Goal: Transaction & Acquisition: Purchase product/service

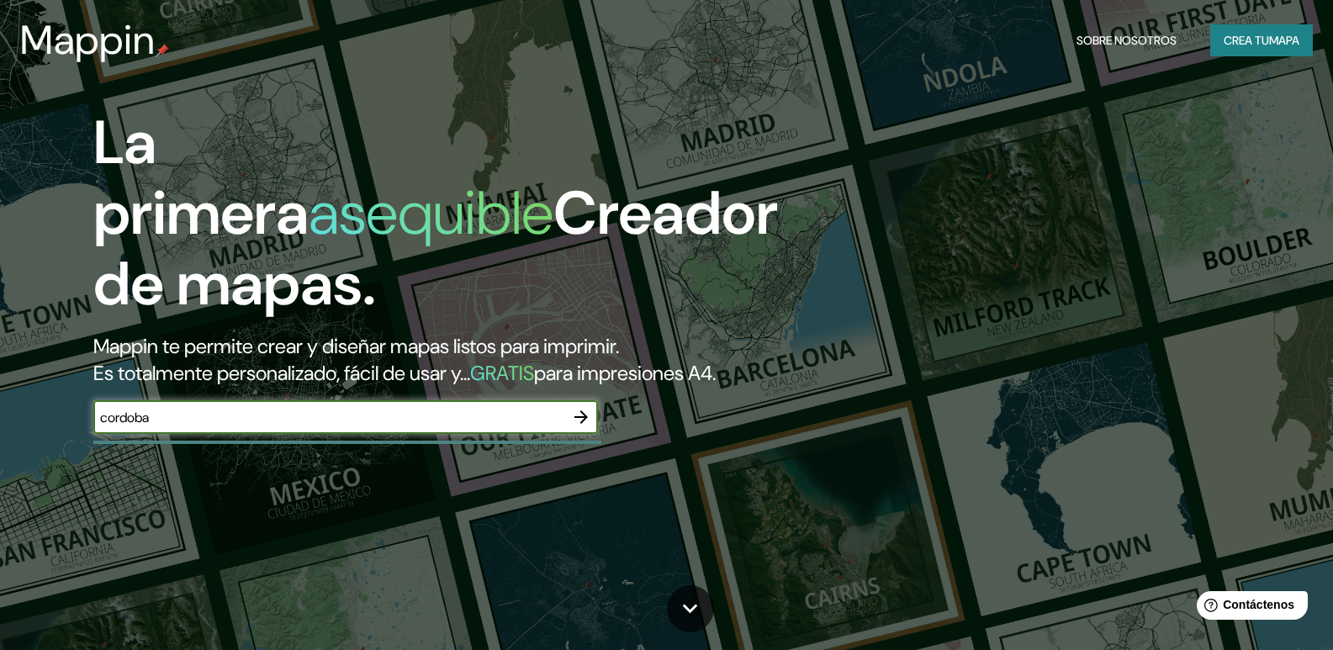
type input "cordoba"
click at [575, 427] on icon "button" at bounding box center [581, 417] width 20 height 20
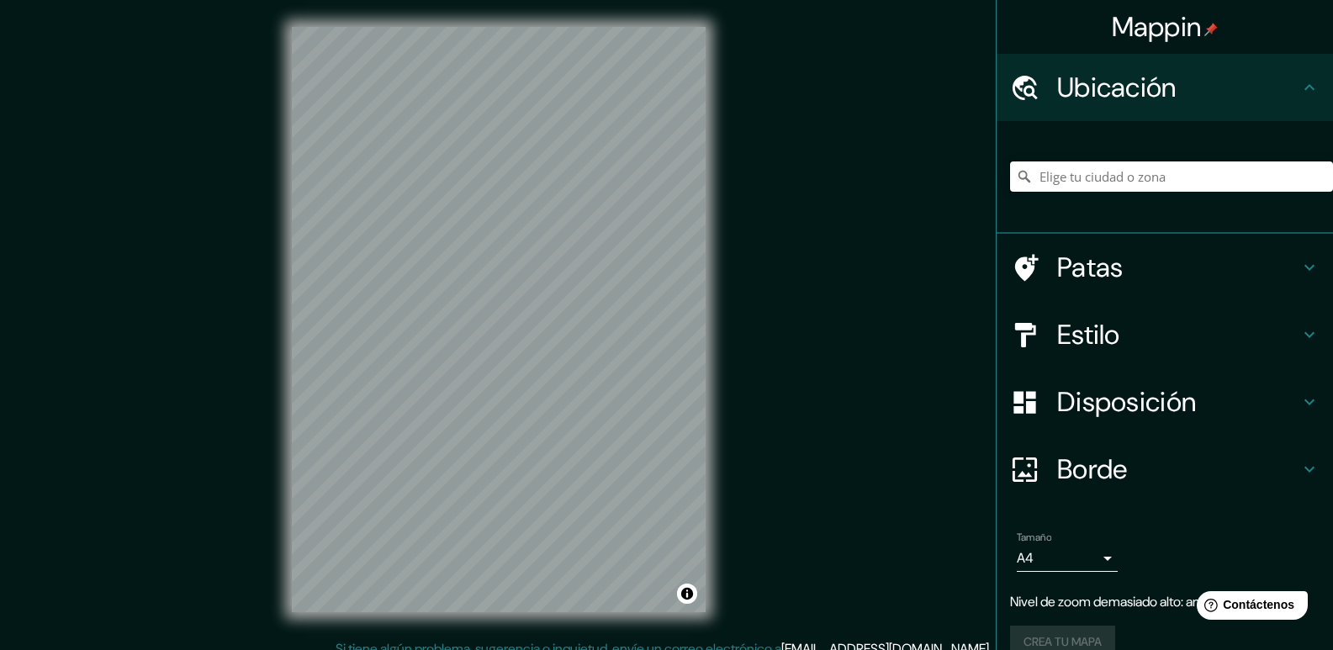
click at [1135, 176] on input "Elige tu ciudad o zona" at bounding box center [1171, 176] width 323 height 30
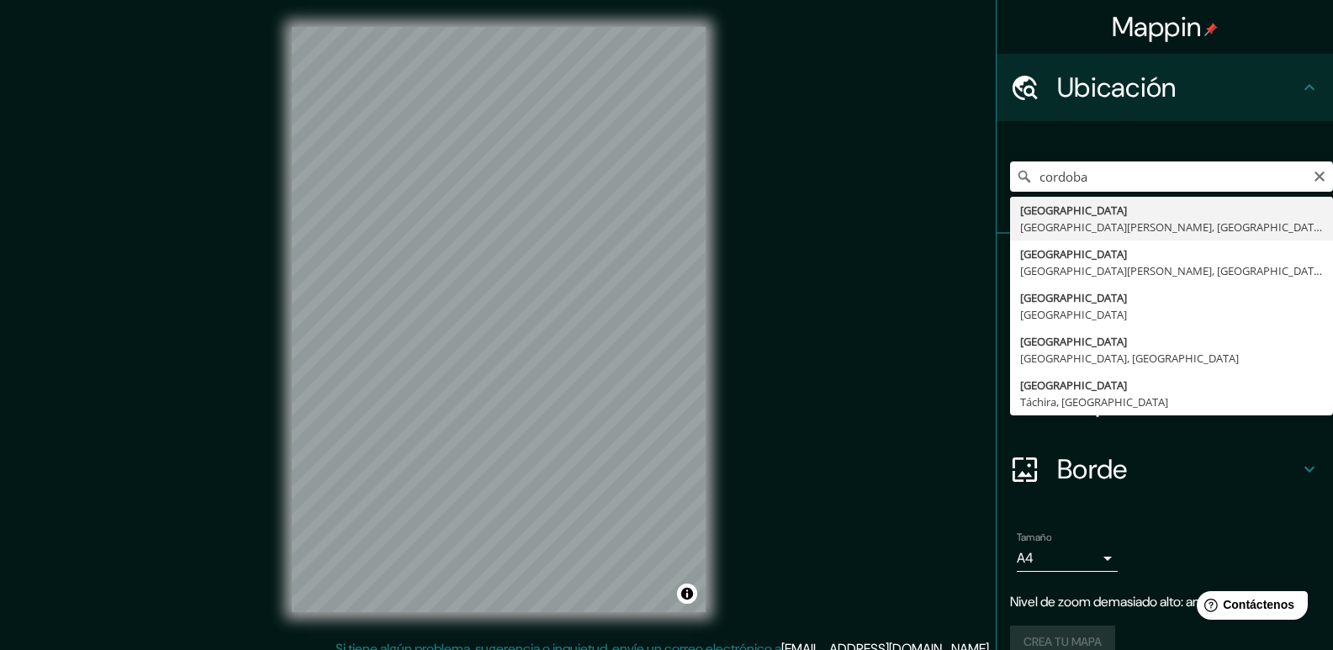
type input "[GEOGRAPHIC_DATA], [GEOGRAPHIC_DATA][PERSON_NAME], [GEOGRAPHIC_DATA]"
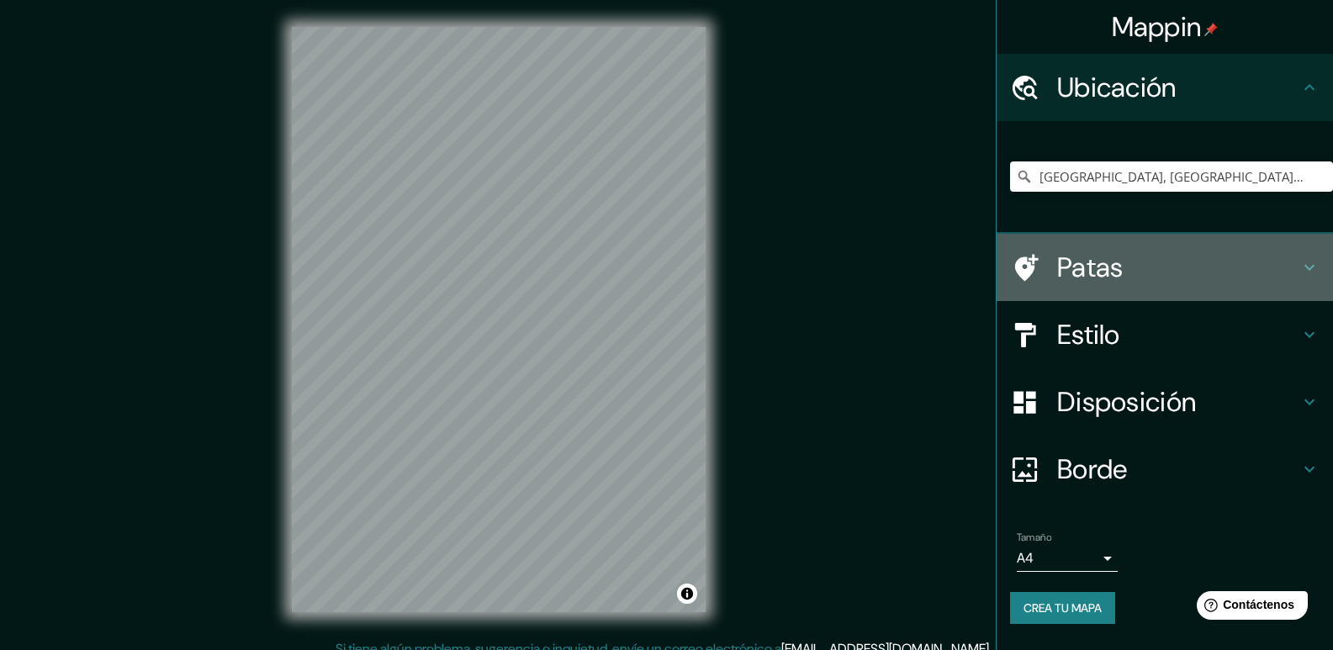
click at [1115, 267] on font "Patas" at bounding box center [1090, 267] width 66 height 35
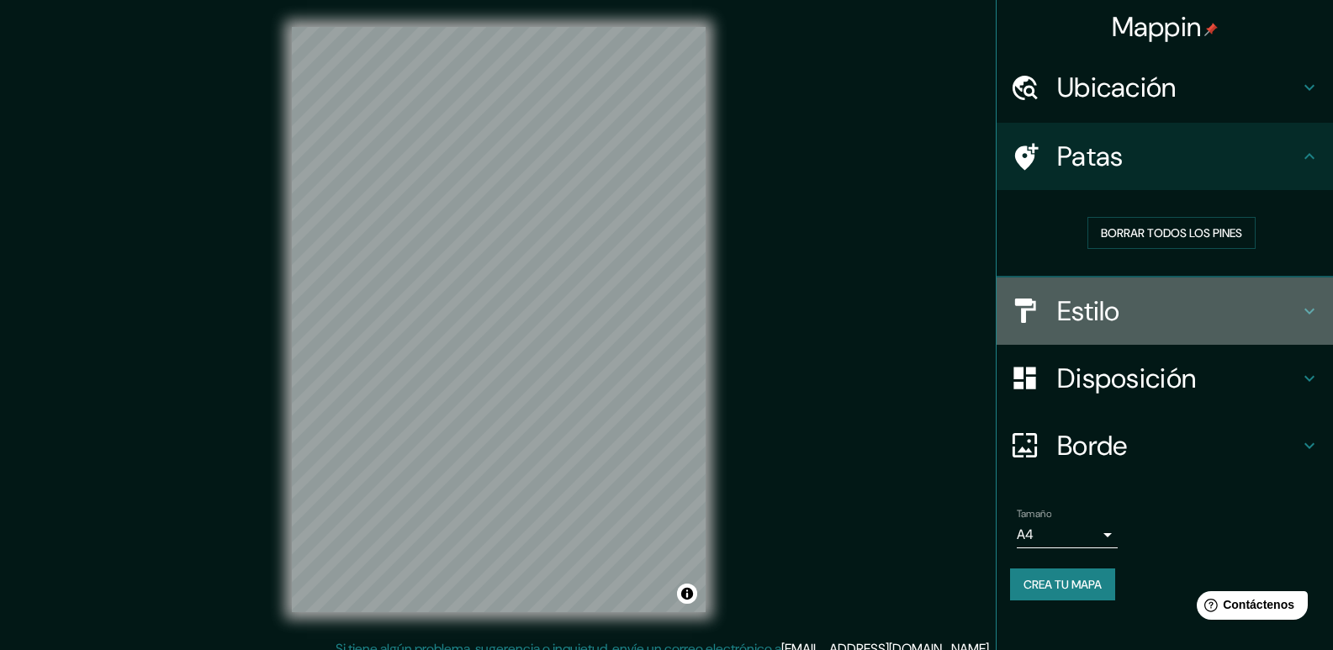
click at [1125, 311] on h4 "Estilo" at bounding box center [1178, 311] width 242 height 34
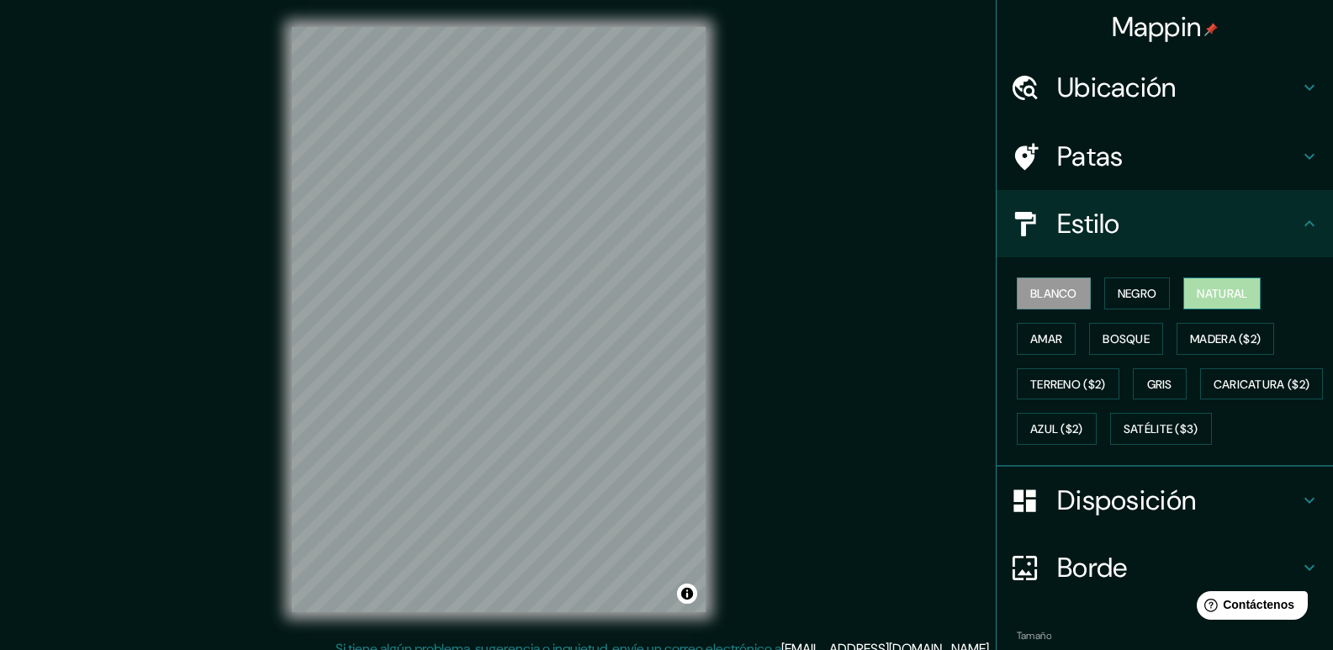
click at [1197, 290] on font "Natural" at bounding box center [1222, 293] width 50 height 15
click at [1105, 344] on font "Bosque" at bounding box center [1126, 338] width 47 height 15
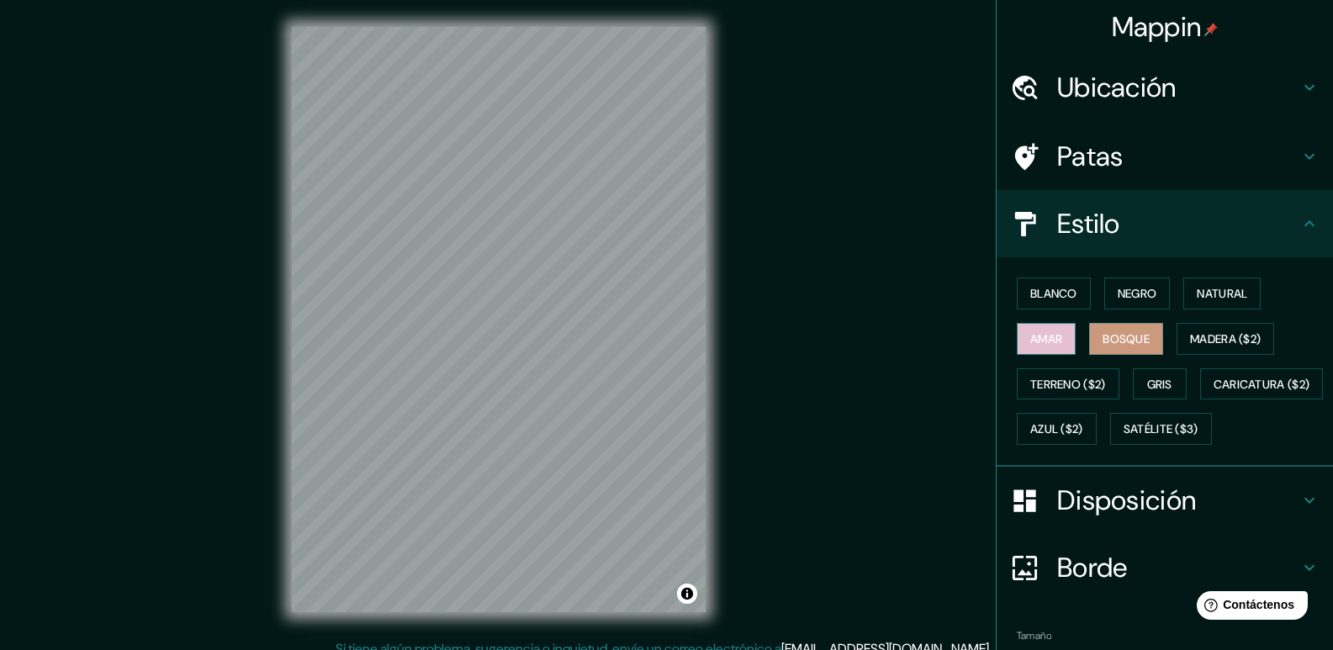
click at [1033, 336] on font "Amar" at bounding box center [1046, 338] width 32 height 15
click at [1152, 384] on font "Gris" at bounding box center [1159, 384] width 25 height 15
click at [1142, 342] on button "Bosque" at bounding box center [1126, 339] width 74 height 32
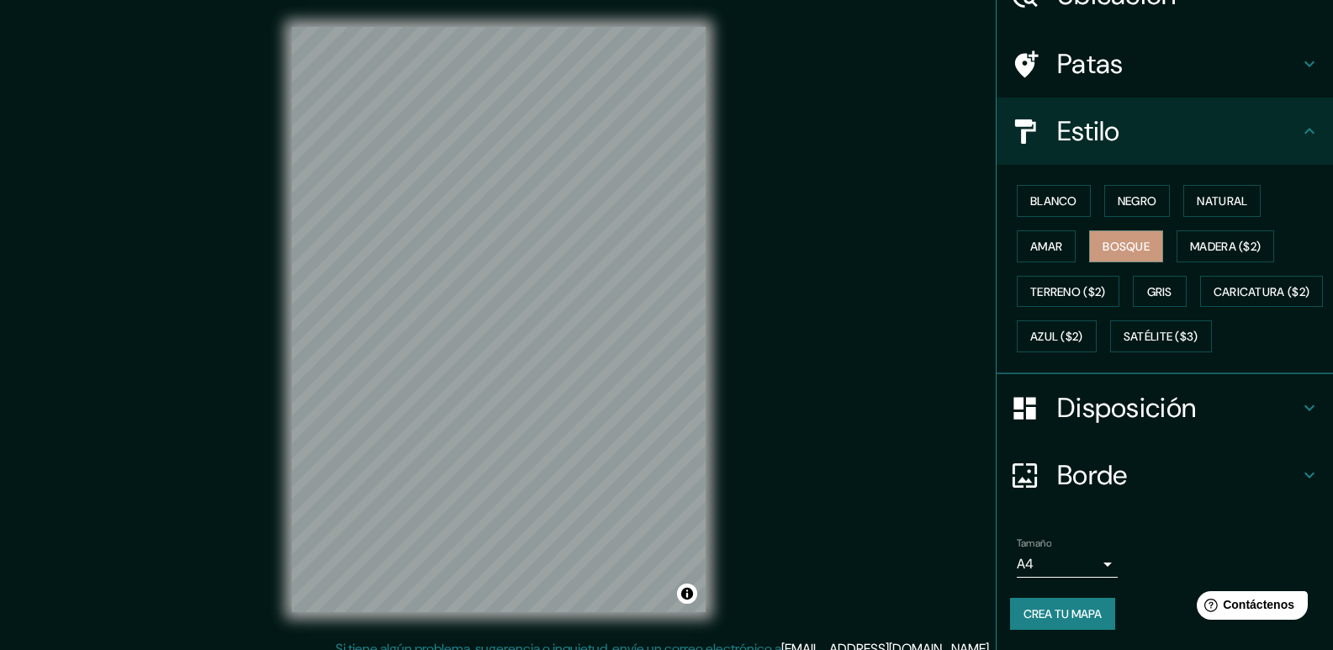
scroll to position [137, 0]
click at [1242, 416] on h4 "Disposición" at bounding box center [1178, 408] width 242 height 34
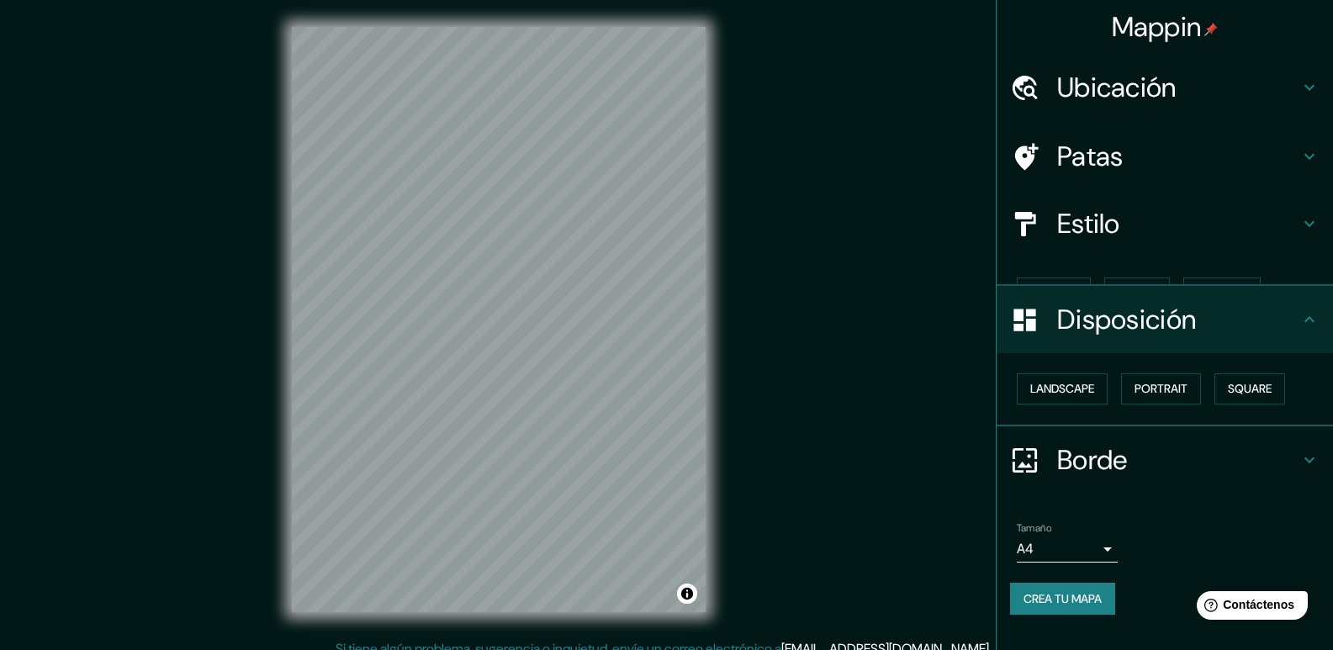
scroll to position [0, 0]
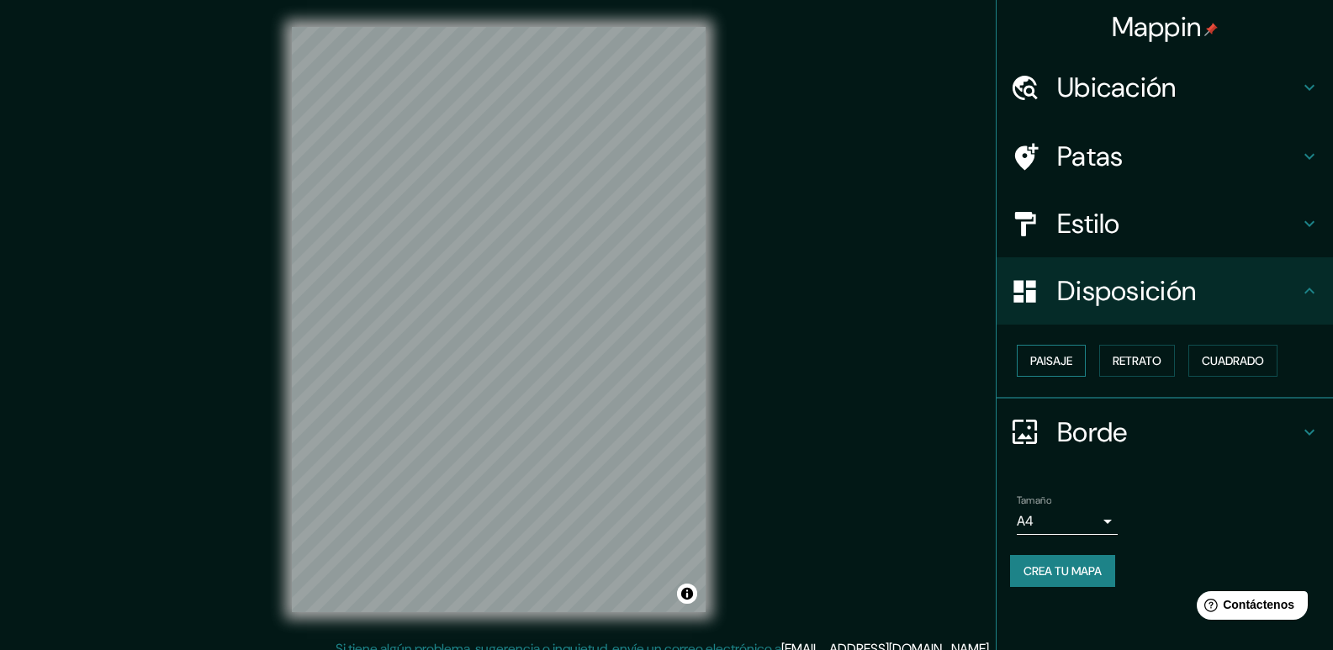
click at [1062, 363] on font "Paisaje" at bounding box center [1051, 360] width 42 height 15
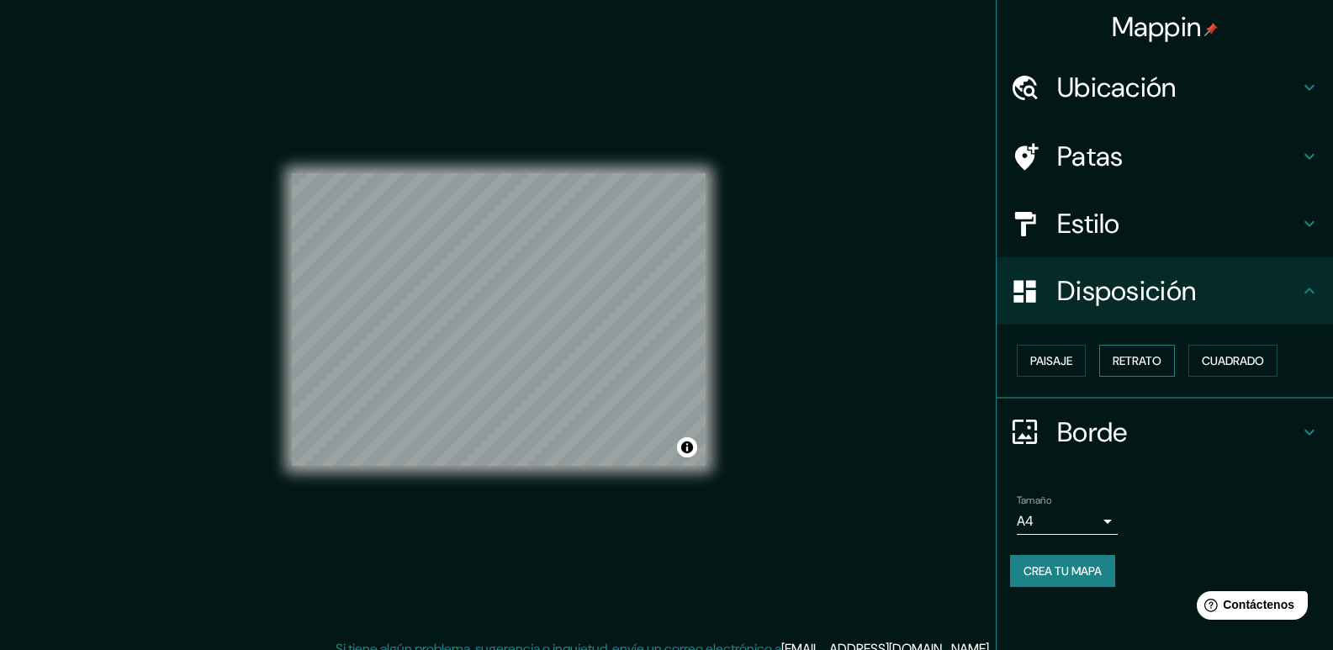
click at [1142, 357] on font "Retrato" at bounding box center [1137, 360] width 49 height 15
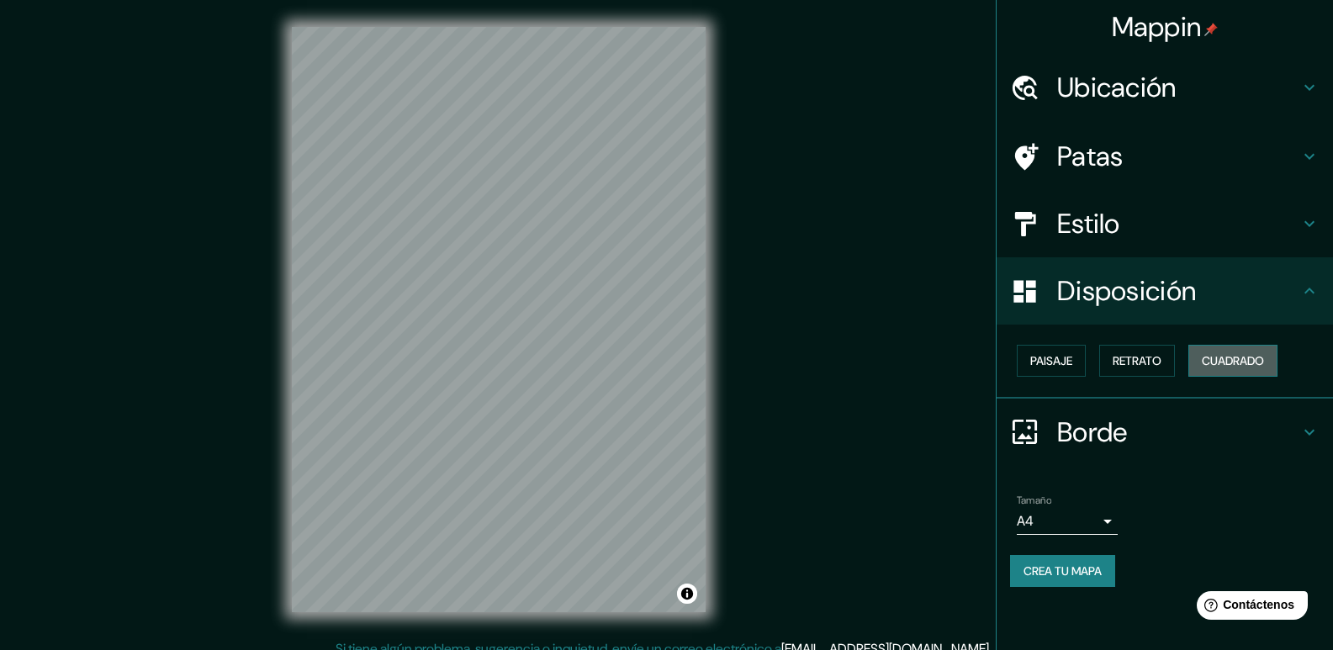
click at [1261, 357] on font "Cuadrado" at bounding box center [1233, 360] width 62 height 15
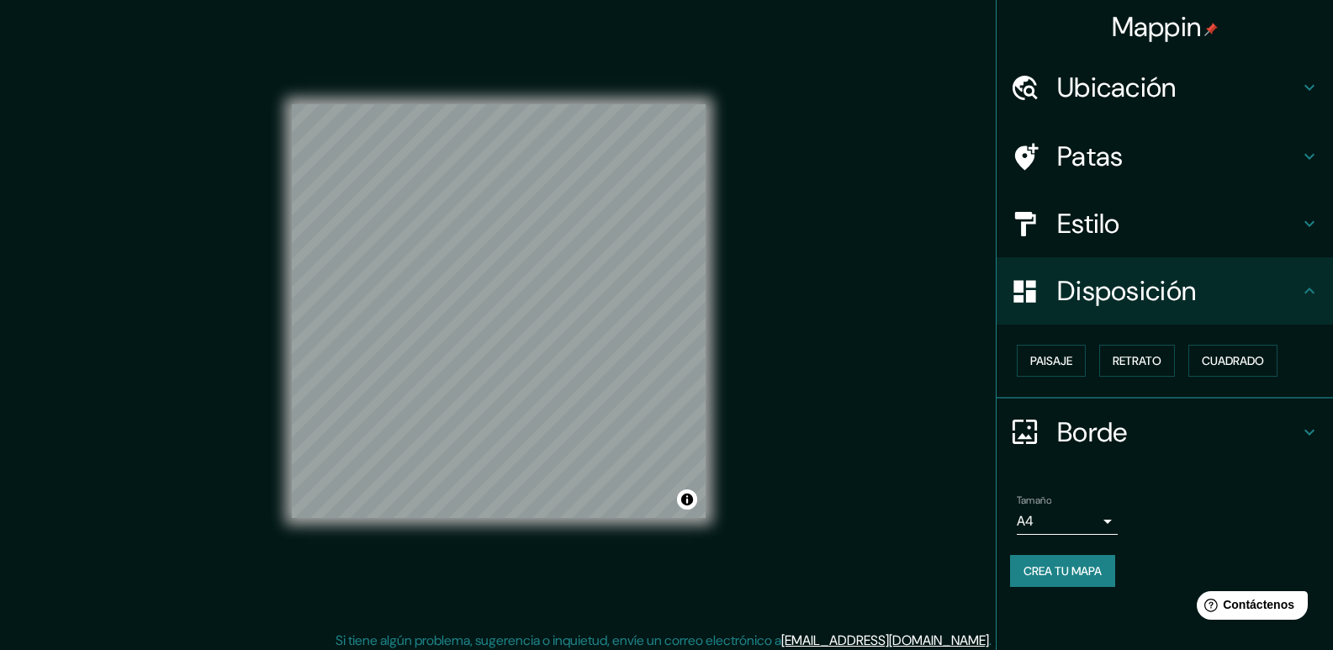
scroll to position [16, 0]
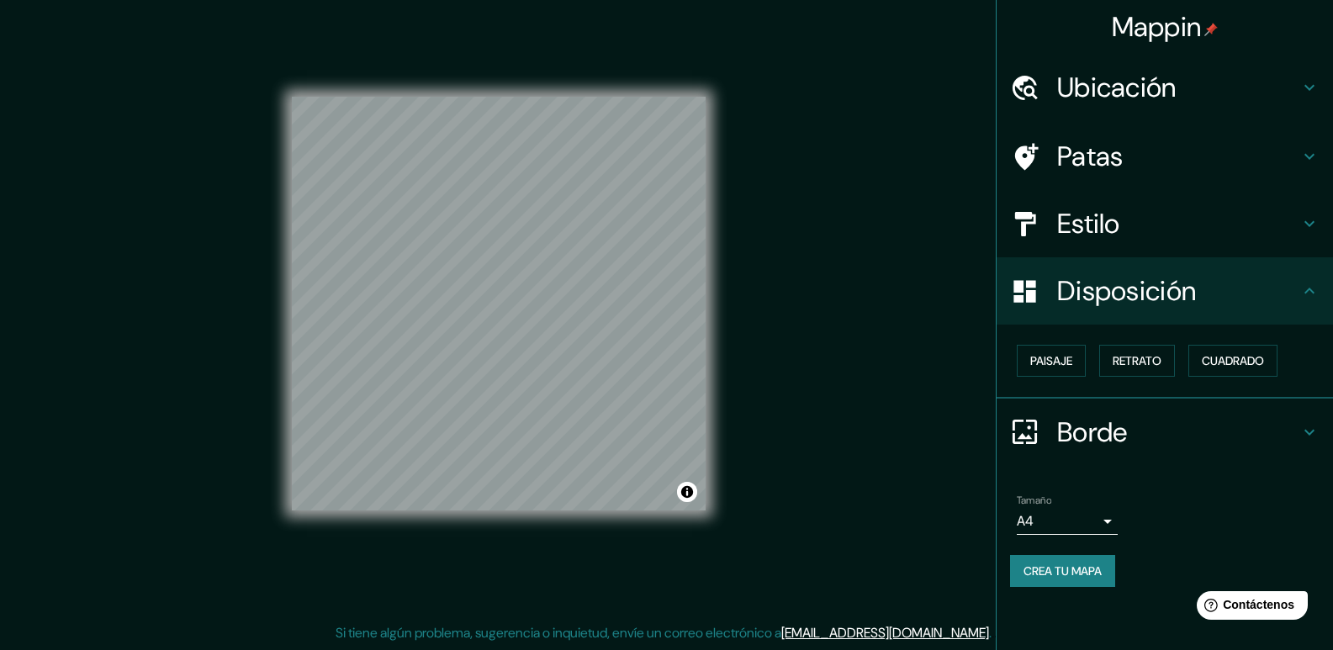
click at [1156, 429] on h4 "Borde" at bounding box center [1178, 432] width 242 height 34
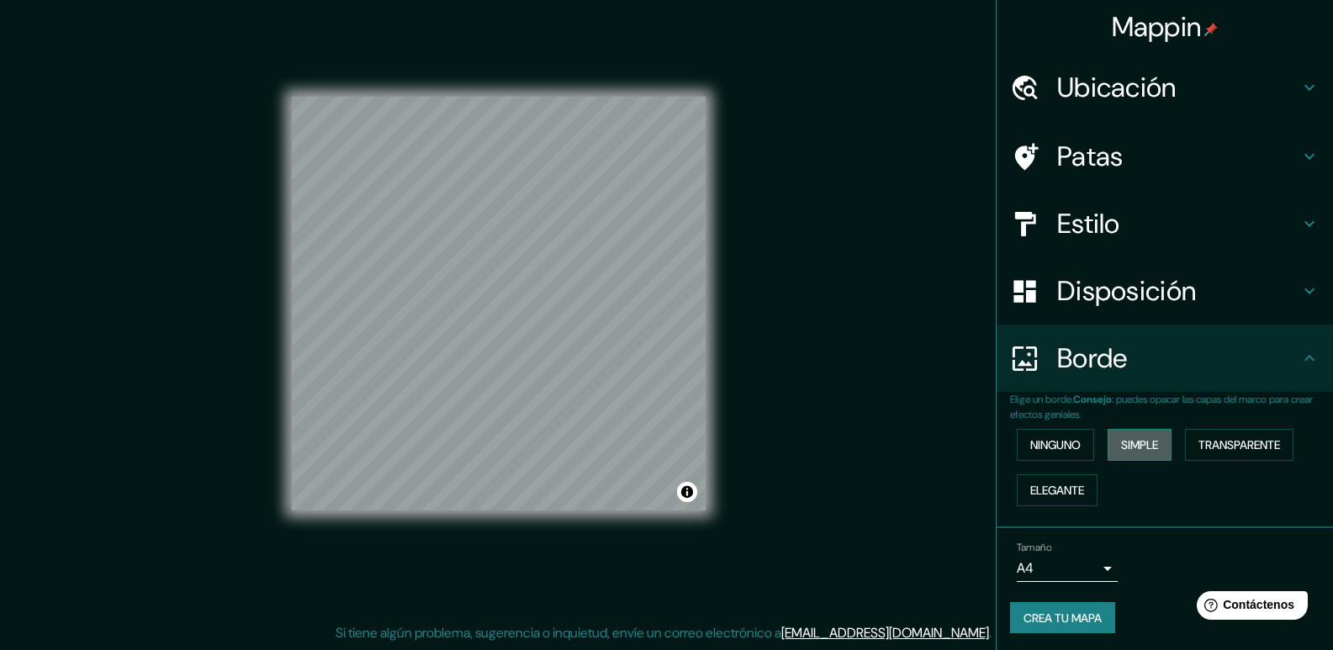
click at [1121, 440] on font "Simple" at bounding box center [1139, 444] width 37 height 15
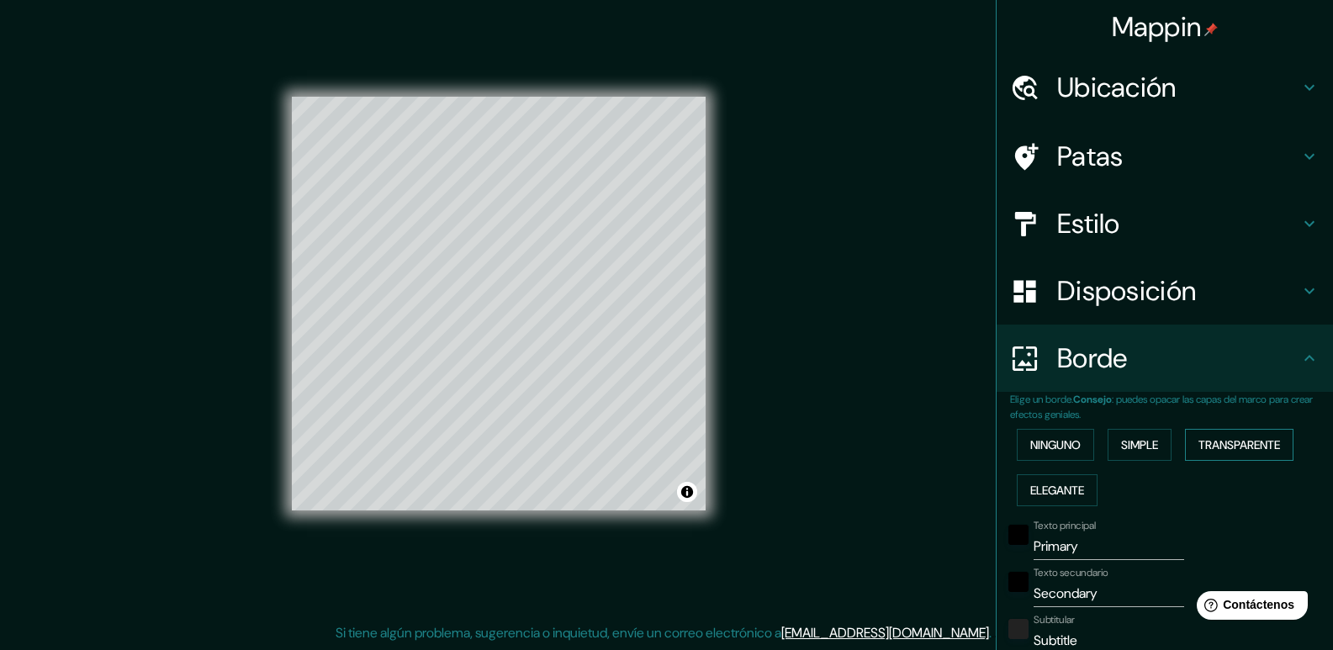
click at [1241, 453] on font "Transparente" at bounding box center [1240, 444] width 82 height 15
click at [1050, 453] on font "Ninguno" at bounding box center [1055, 444] width 50 height 15
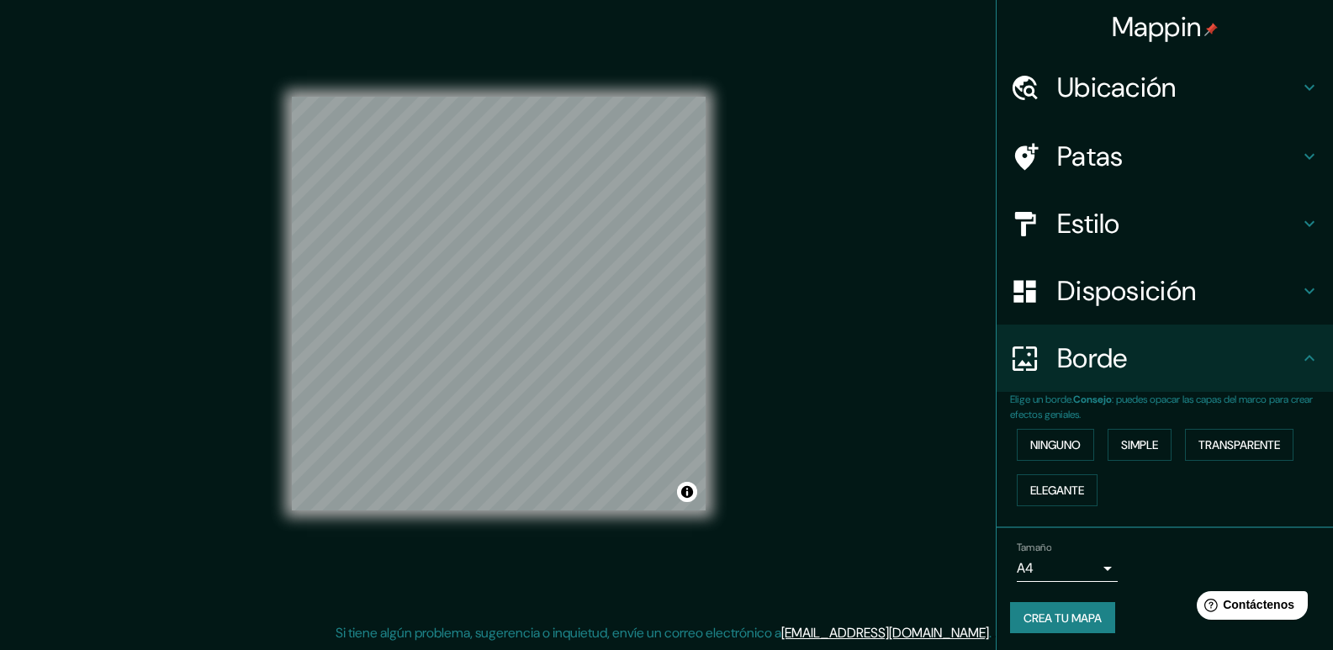
scroll to position [3, 0]
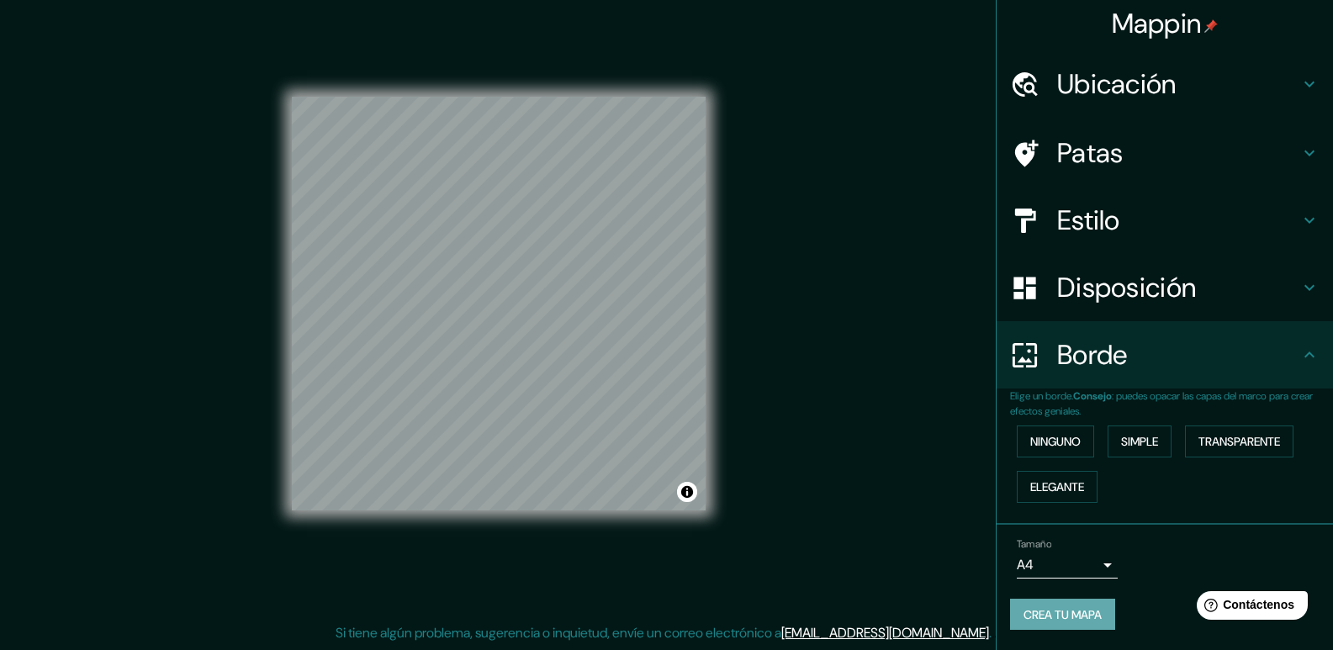
click at [1070, 617] on font "Crea tu mapa" at bounding box center [1063, 614] width 78 height 15
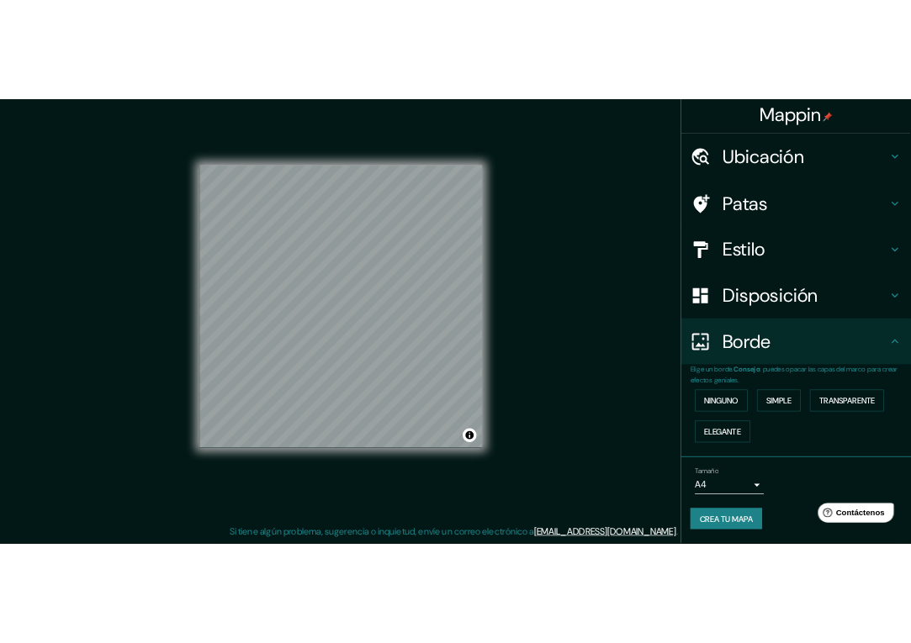
scroll to position [0, 0]
